Goal: Transaction & Acquisition: Obtain resource

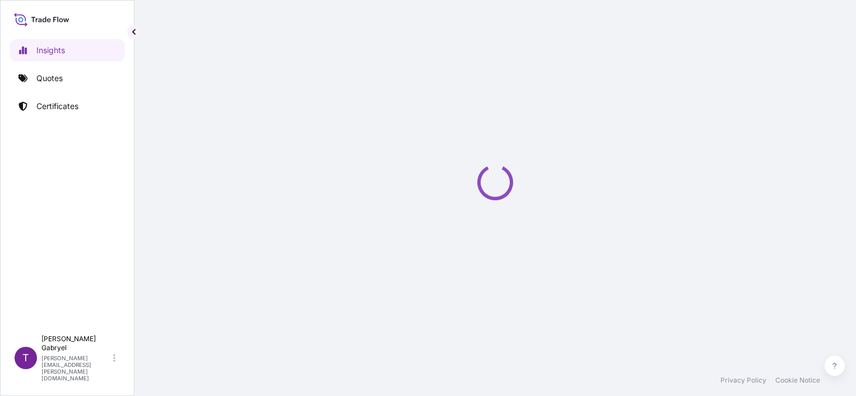
select select "2025"
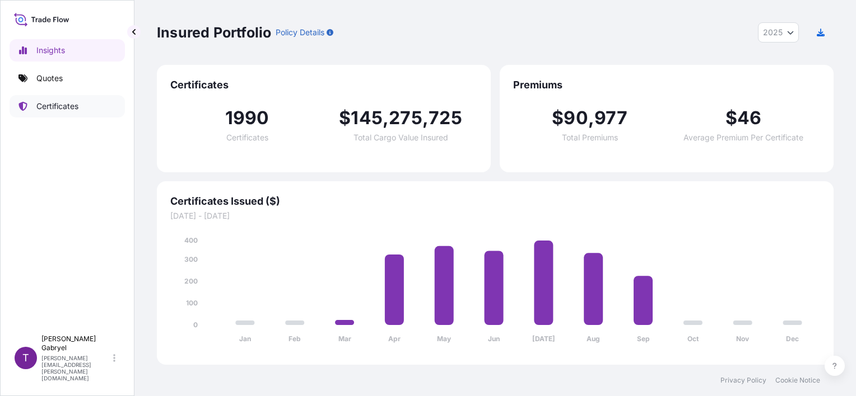
click at [65, 107] on p "Certificates" at bounding box center [57, 106] width 42 height 11
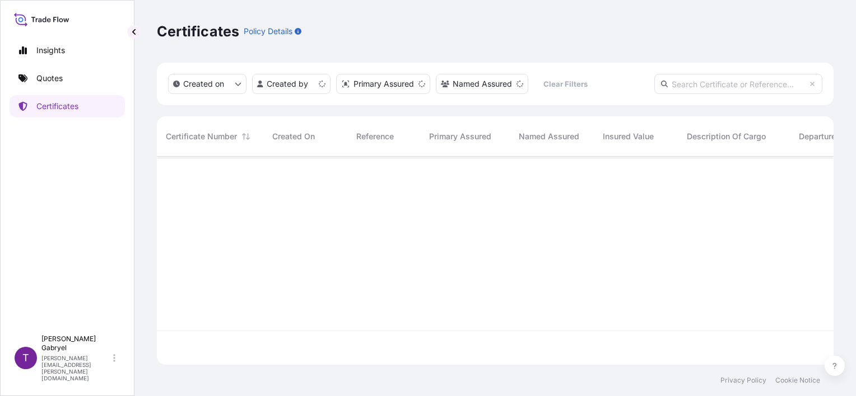
scroll to position [206, 667]
click at [708, 85] on input "text" at bounding box center [738, 84] width 168 height 20
paste input "S02046302"
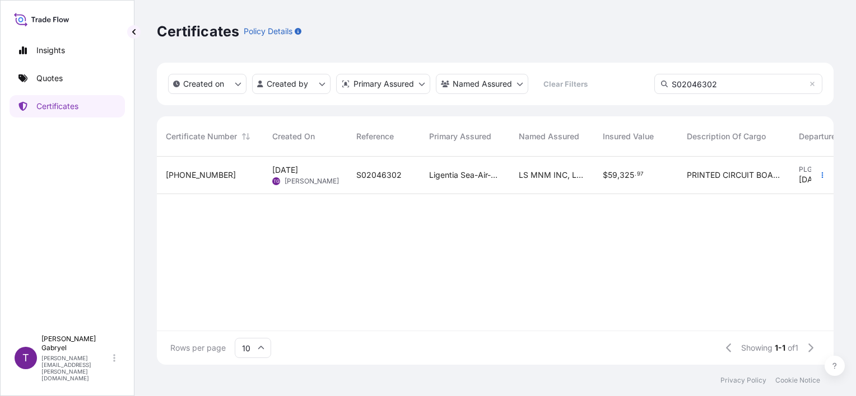
click at [779, 82] on input "S02046302" at bounding box center [738, 84] width 168 height 20
type input "S02046302"
click at [526, 181] on div "LS MNM INC, LS [GEOGRAPHIC_DATA]," at bounding box center [552, 176] width 84 height 38
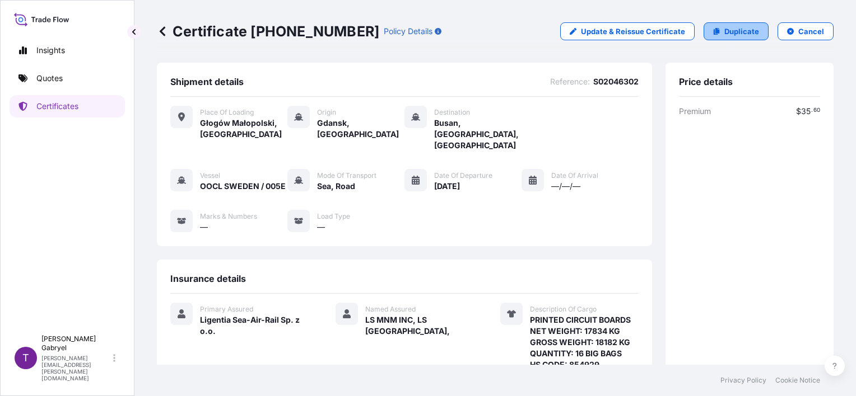
click at [735, 26] on p "Duplicate" at bounding box center [741, 31] width 35 height 11
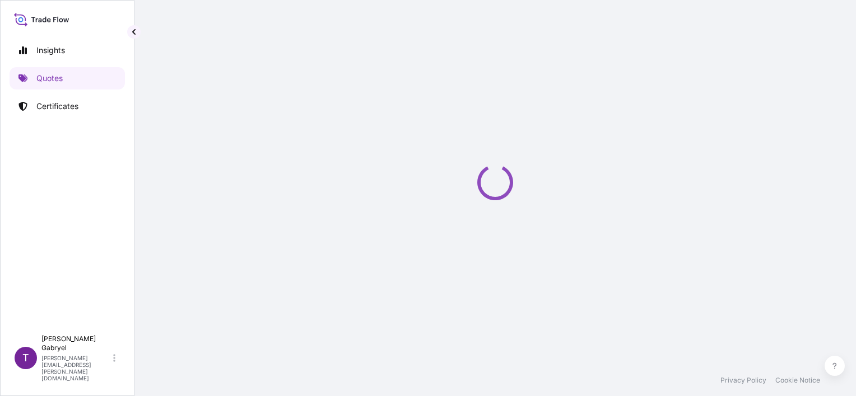
select select "Road / [GEOGRAPHIC_DATA]"
select select "Sea"
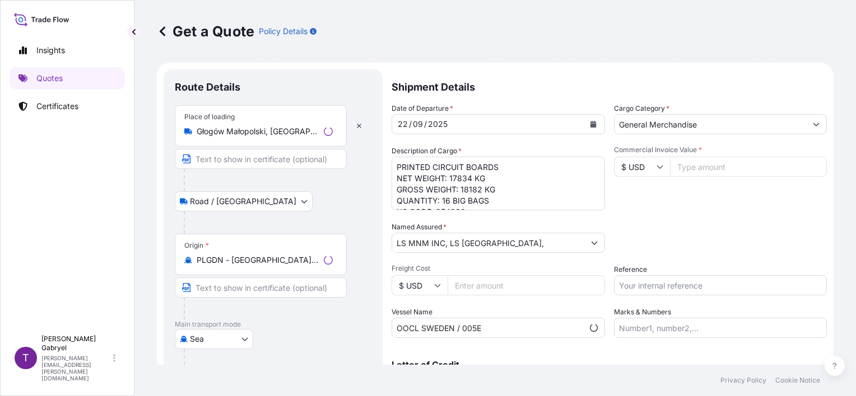
scroll to position [18, 0]
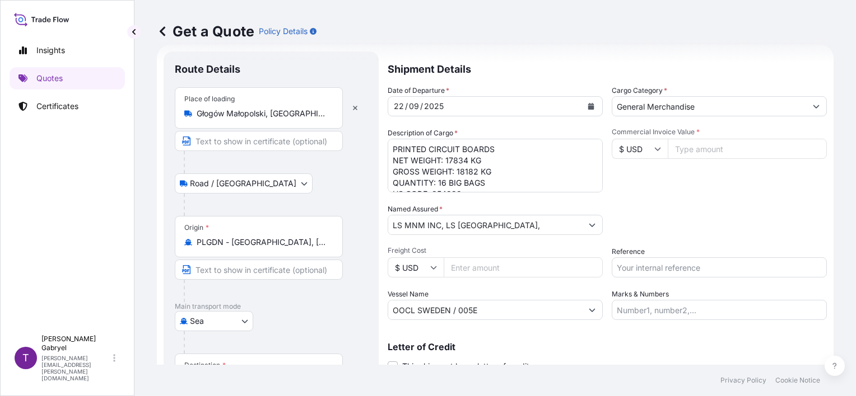
click at [454, 160] on textarea "PRINTED CIRCUIT BOARDS NET WEIGHT: 17834 KG GROSS WEIGHT: 18182 KG QUANTITY: 16…" at bounding box center [494, 166] width 215 height 54
paste textarea "8 729"
click at [467, 173] on textarea "PRINTED CIRCUIT BOARDS NET WEIGHT: 17834 KG GROSS WEIGHT: 18182 KG QUANTITY: 16…" at bounding box center [494, 166] width 215 height 54
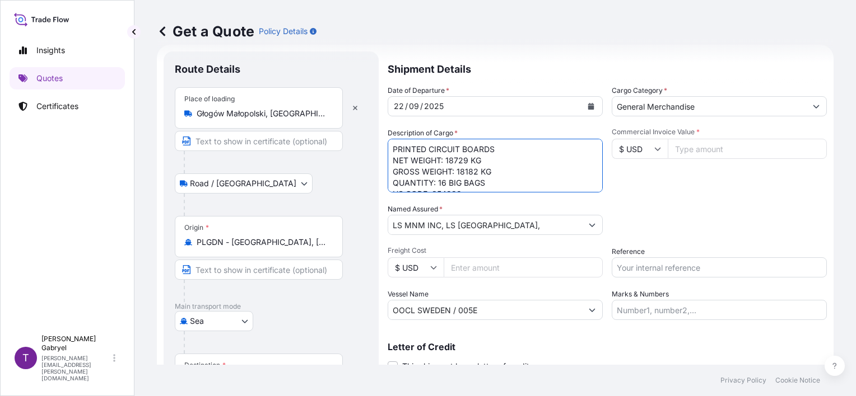
paste textarea "9097"
click at [443, 183] on textarea "PRINTED CIRCUIT BOARDS NET WEIGHT: 17834 KG GROSS WEIGHT: 18182 KG QUANTITY: 16…" at bounding box center [494, 166] width 215 height 54
click at [452, 161] on textarea "PRINTED CIRCUIT BOARDS NET WEIGHT: 17834 KG GROSS WEIGHT: 18182 KG QUANTITY: 16…" at bounding box center [494, 166] width 215 height 54
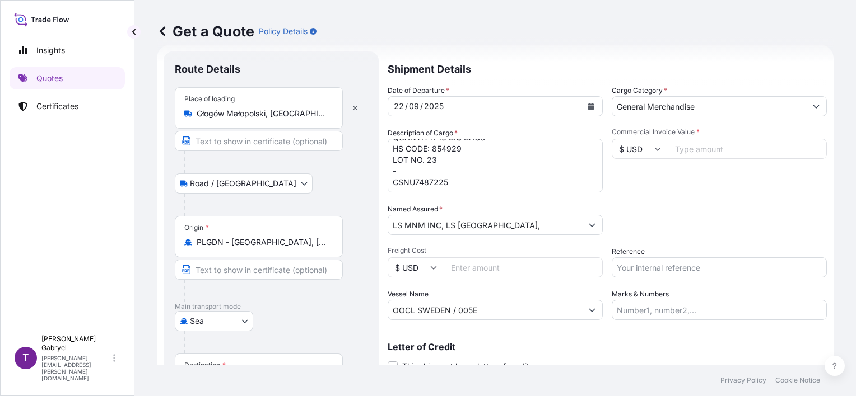
click at [415, 181] on textarea "PRINTED CIRCUIT BOARDS NET WEIGHT: 17834 KG GROSS WEIGHT: 18182 KG QUANTITY: 16…" at bounding box center [494, 166] width 215 height 54
paste textarea "OOCU8594851"
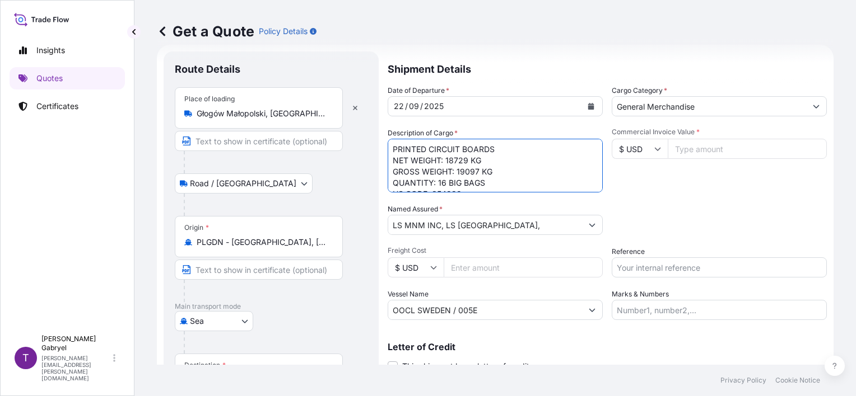
scroll to position [0, 0]
type textarea "PRINTED CIRCUIT BOARDS NET WEIGHT: 18729 KG GROSS WEIGHT: 19097 KG QUANTITY: 16…"
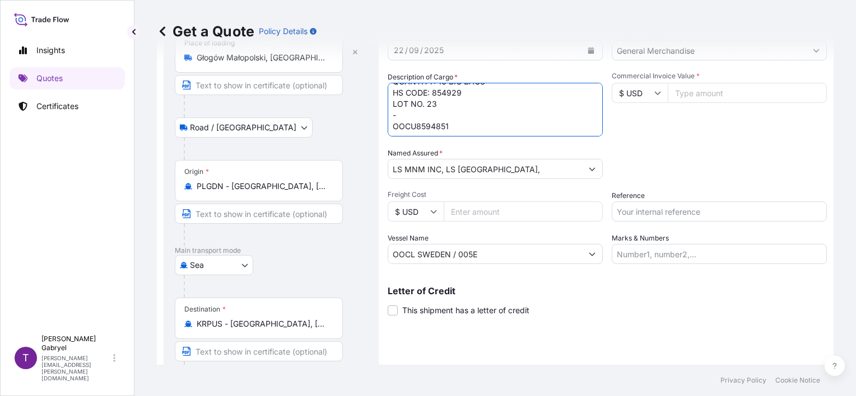
scroll to position [16, 0]
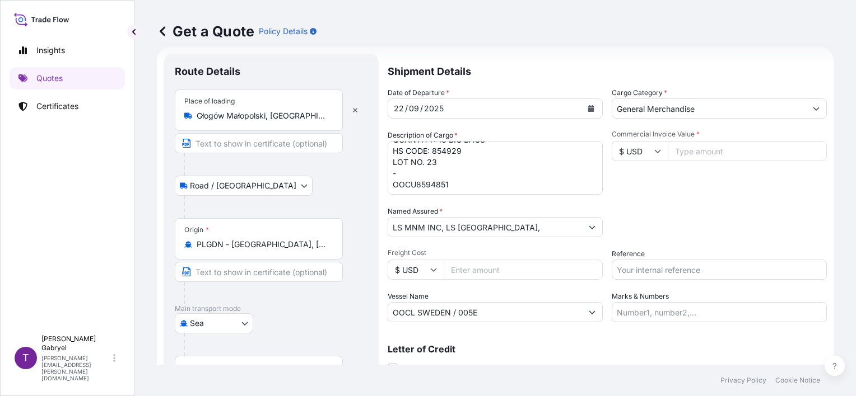
click at [699, 152] on input "Commercial Invoice Value *" at bounding box center [746, 151] width 159 height 20
paste input "39.46"
drag, startPoint x: 699, startPoint y: 155, endPoint x: 664, endPoint y: 152, distance: 35.9
click at [667, 152] on input "39.46" at bounding box center [746, 151] width 159 height 20
paste input "463.60"
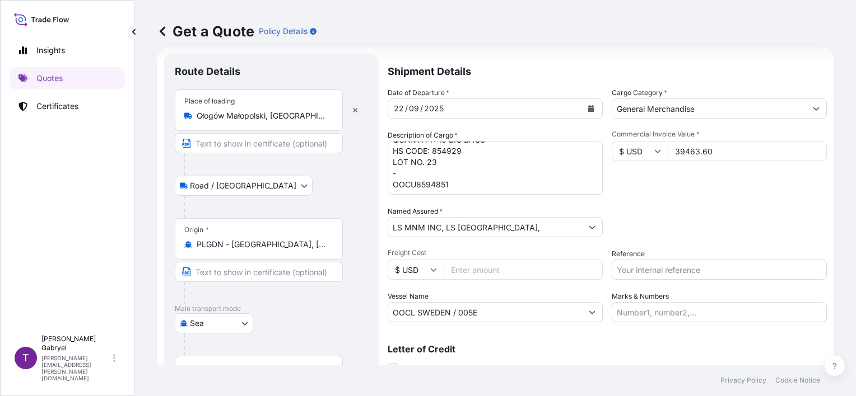
type input "39463.60"
click at [654, 269] on input "Reference" at bounding box center [718, 270] width 215 height 20
paste input "S02046301"
type input "S02046301"
click at [638, 184] on div "Commercial Invoice Value * $ USD 39463.60" at bounding box center [718, 162] width 215 height 65
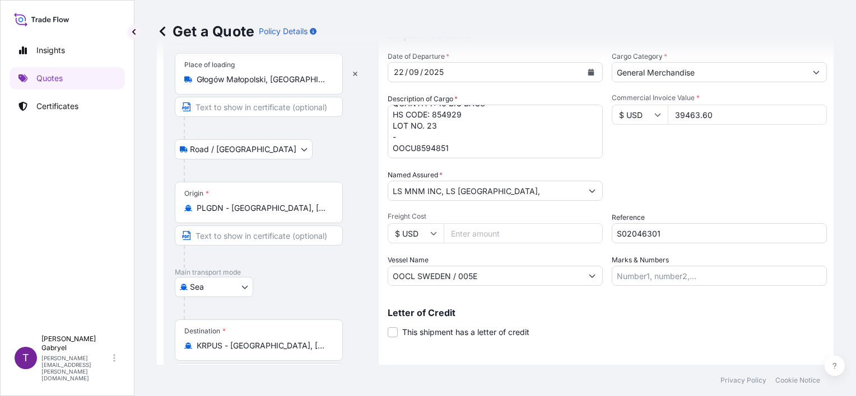
scroll to position [128, 0]
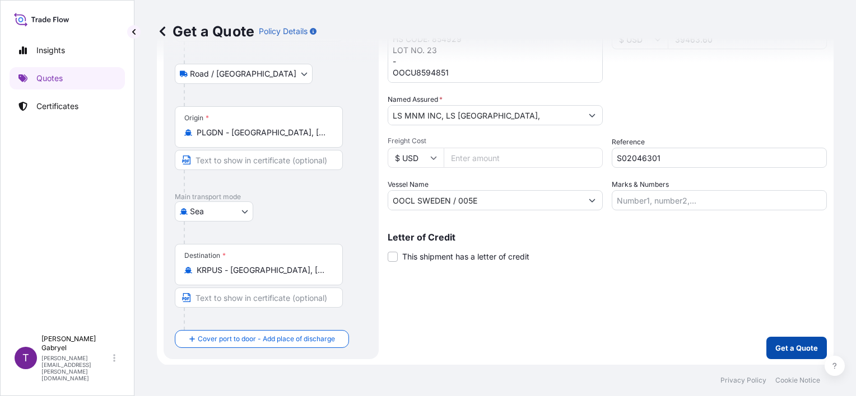
click at [795, 348] on p "Get a Quote" at bounding box center [796, 348] width 43 height 11
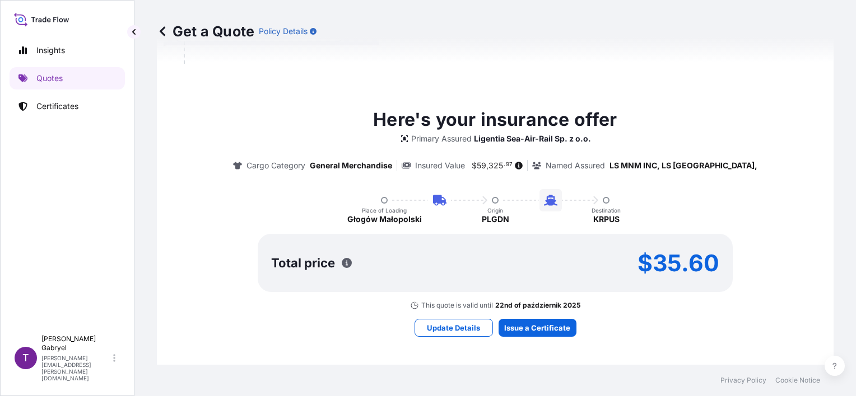
scroll to position [428, 0]
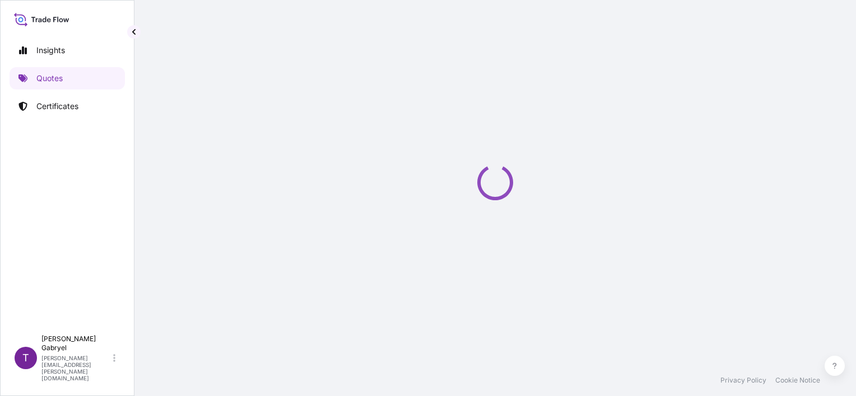
select select "Road / [GEOGRAPHIC_DATA]"
select select "Sea"
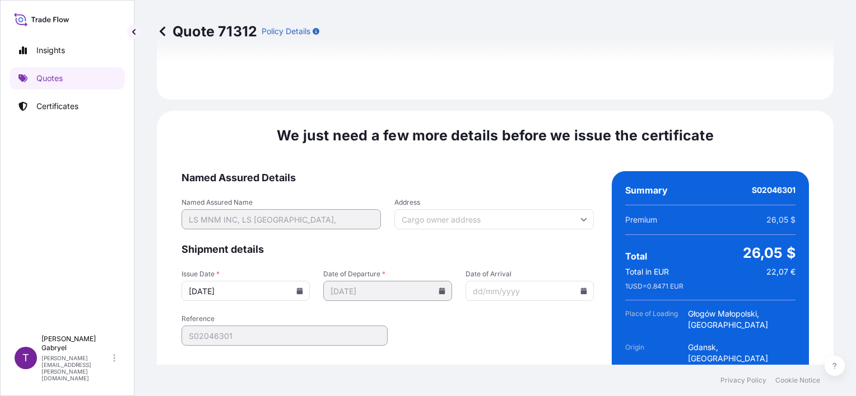
scroll to position [1486, 0]
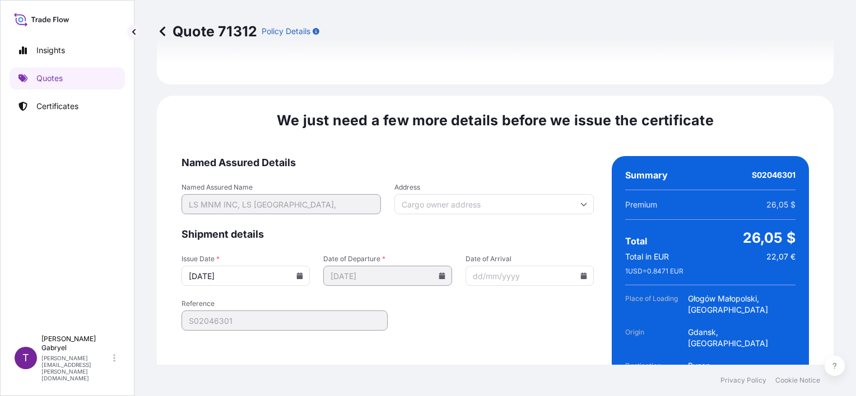
click at [297, 273] on icon at bounding box center [300, 276] width 6 height 7
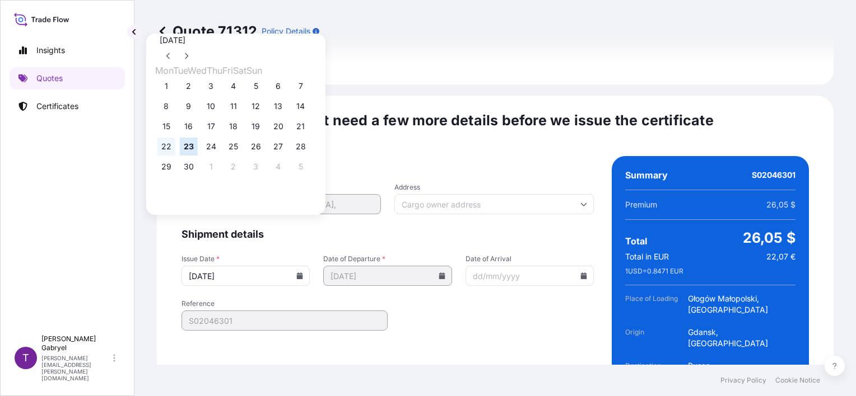
click at [166, 151] on button "22" at bounding box center [166, 147] width 18 height 18
type input "[DATE]"
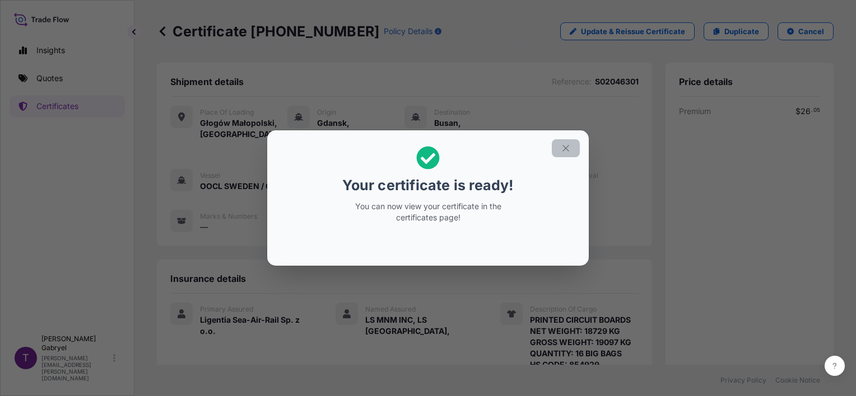
click at [567, 149] on icon "button" at bounding box center [565, 148] width 10 height 10
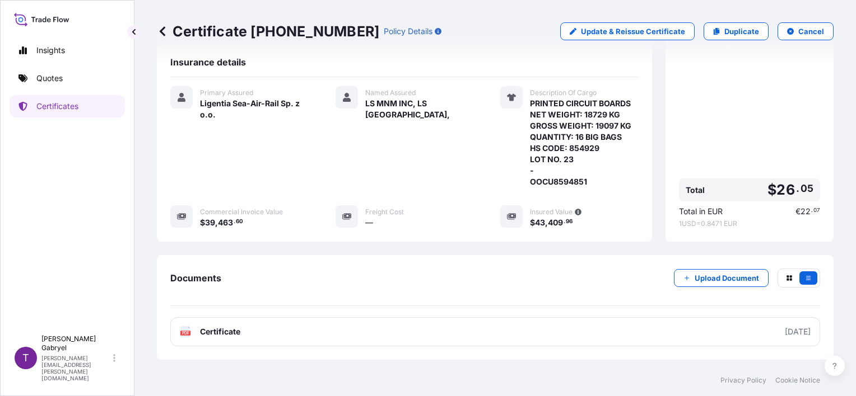
scroll to position [258, 0]
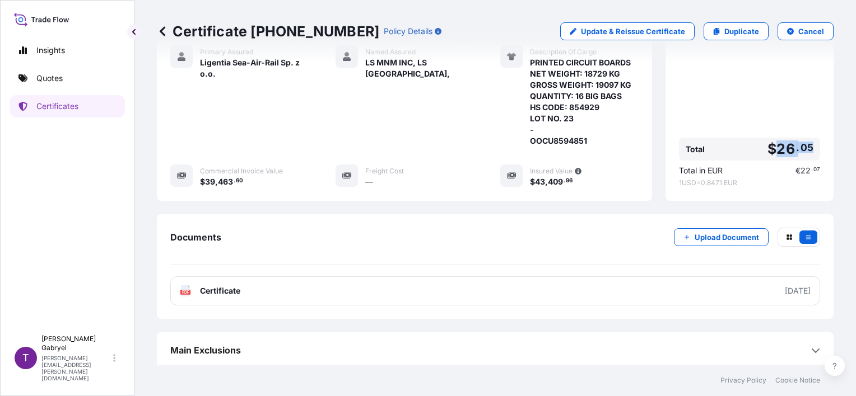
drag, startPoint x: 782, startPoint y: 147, endPoint x: 768, endPoint y: 151, distance: 13.9
click at [768, 151] on span "$ 26 . 05" at bounding box center [790, 149] width 46 height 14
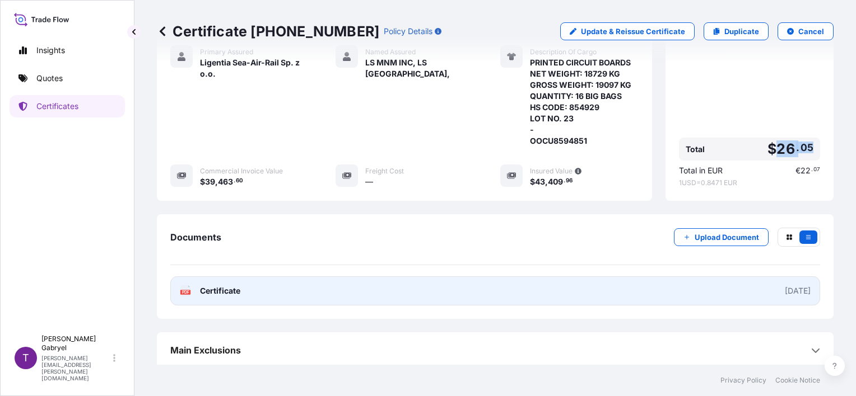
click at [417, 293] on link "PDF Certificate [DATE]" at bounding box center [495, 291] width 650 height 29
